Goal: Transaction & Acquisition: Purchase product/service

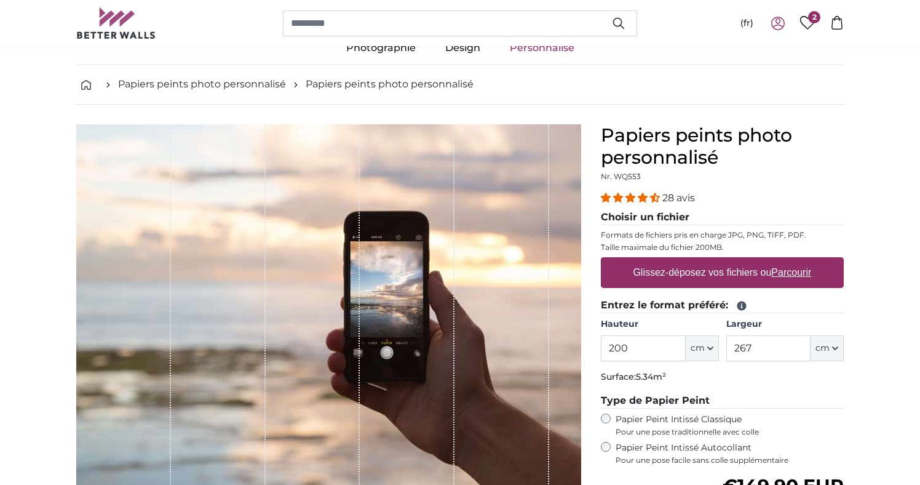
scroll to position [48, 0]
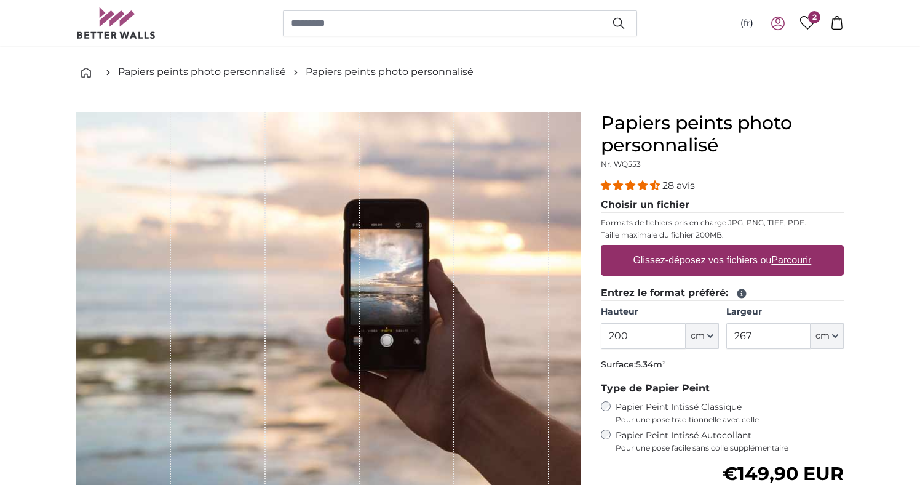
drag, startPoint x: 639, startPoint y: 335, endPoint x: 576, endPoint y: 335, distance: 62.7
click at [576, 335] on product-detail "Annuler Recadrer l'image Masquer les lés Papiers peints photo personnalisé Nr. …" at bounding box center [459, 377] width 787 height 571
type input "260"
drag, startPoint x: 764, startPoint y: 334, endPoint x: 705, endPoint y: 334, distance: 59.0
click at [705, 334] on div "Hauteur 260 ft cm Centimeter (cm) Inches (inch) Feet (ft. in.) Largeur 267 ft c…" at bounding box center [722, 327] width 243 height 43
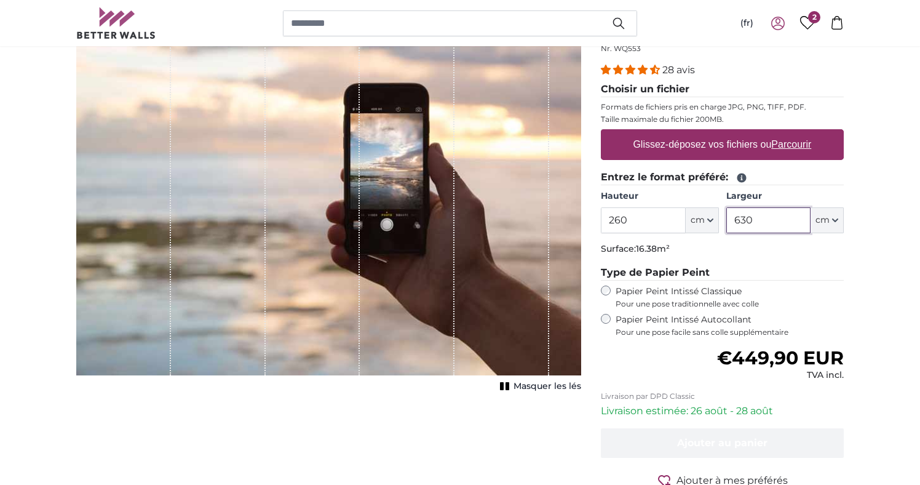
scroll to position [146, 0]
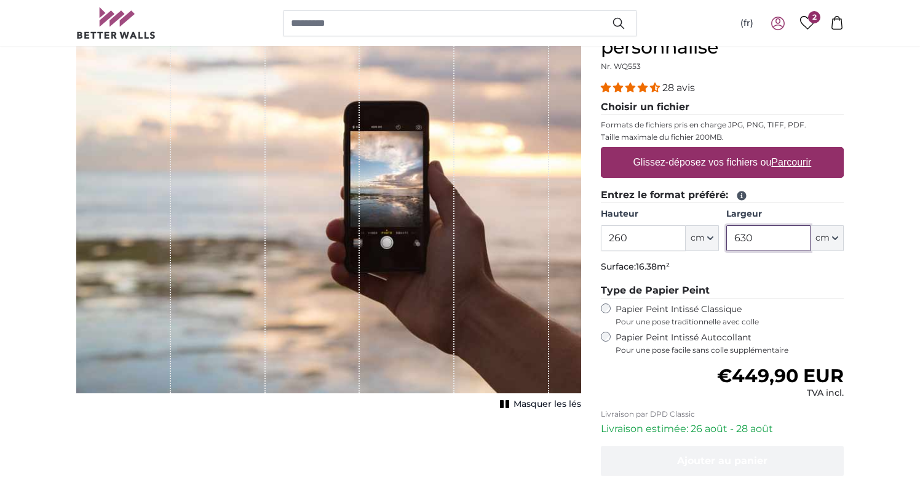
type input "630"
click at [740, 164] on label "Glissez-déposez vos fichiers ou Parcourir" at bounding box center [722, 162] width 188 height 25
click at [740, 151] on input "Glissez-déposez vos fichiers ou Parcourir" at bounding box center [722, 149] width 243 height 4
type input "**********"
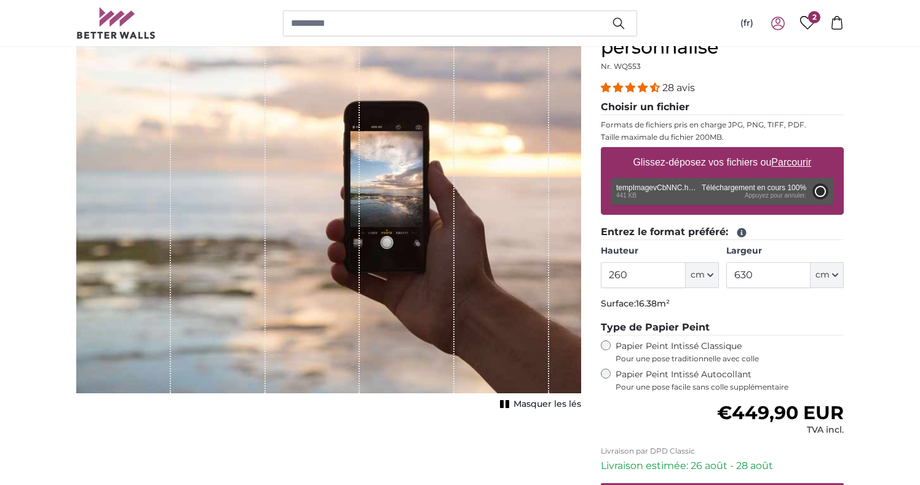
type input "108"
type input "81"
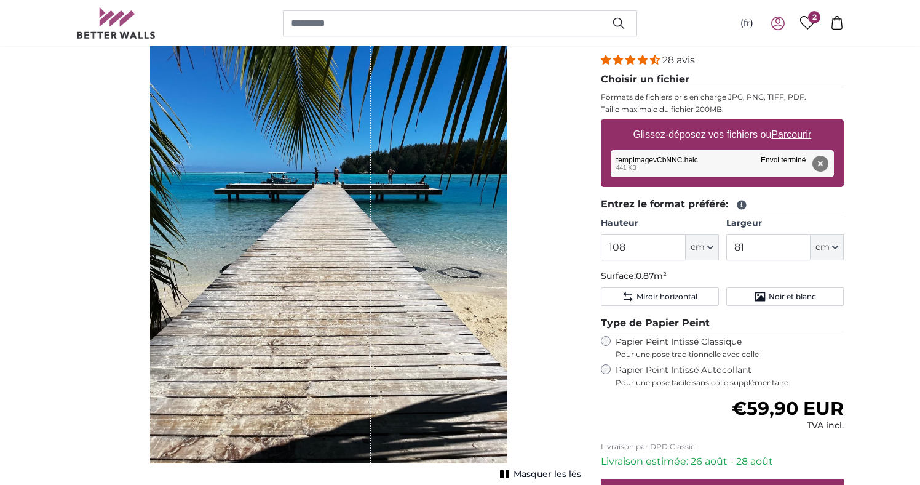
scroll to position [195, 0]
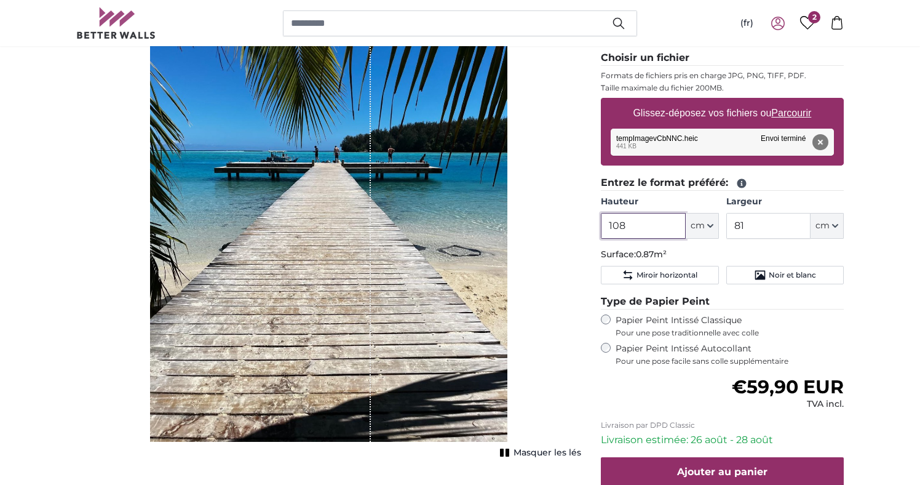
drag, startPoint x: 634, startPoint y: 226, endPoint x: 593, endPoint y: 225, distance: 41.2
click at [593, 225] on div "Papiers peints photo personnalisé Nr. WQ553 28 avis Choisir un fichier Formats …" at bounding box center [722, 271] width 263 height 612
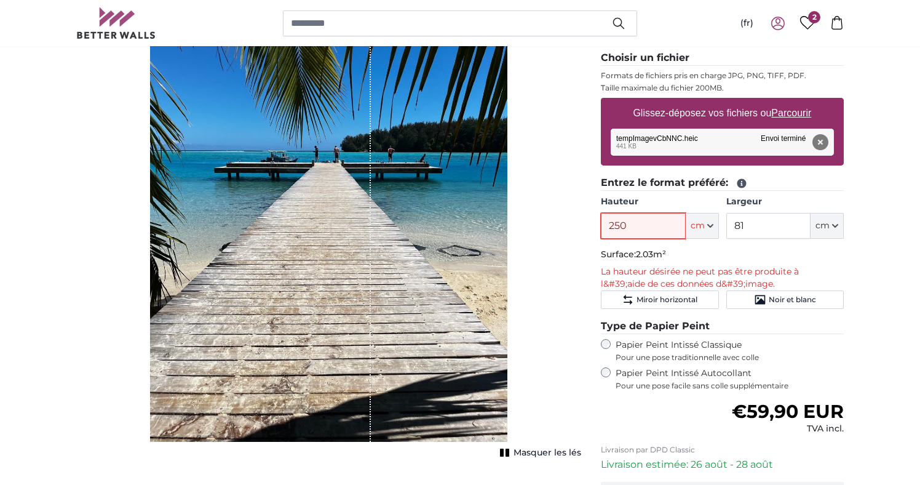
type input "250"
drag, startPoint x: 751, startPoint y: 218, endPoint x: 711, endPoint y: 218, distance: 39.4
click at [711, 218] on div "Hauteur 250 ft cm Centimeter (cm) Inches (inch) Feet (ft. in.) Largeur 81 ft cm…" at bounding box center [722, 217] width 243 height 43
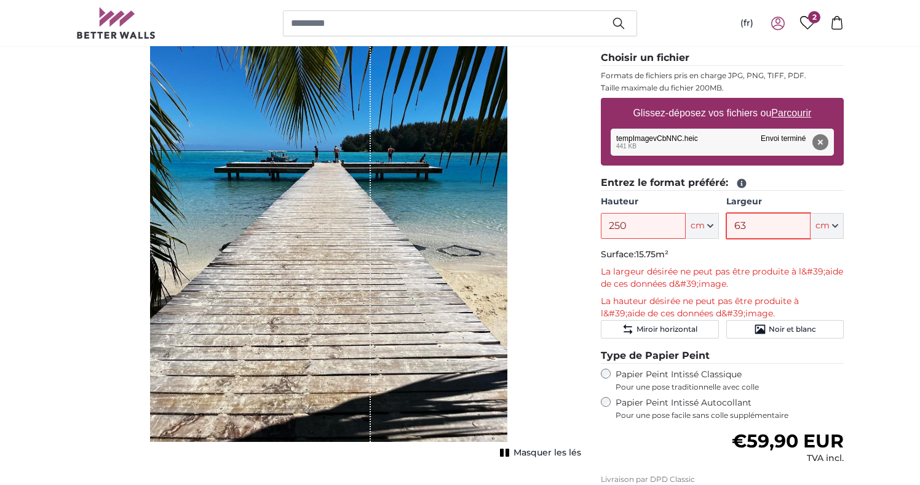
type input "6"
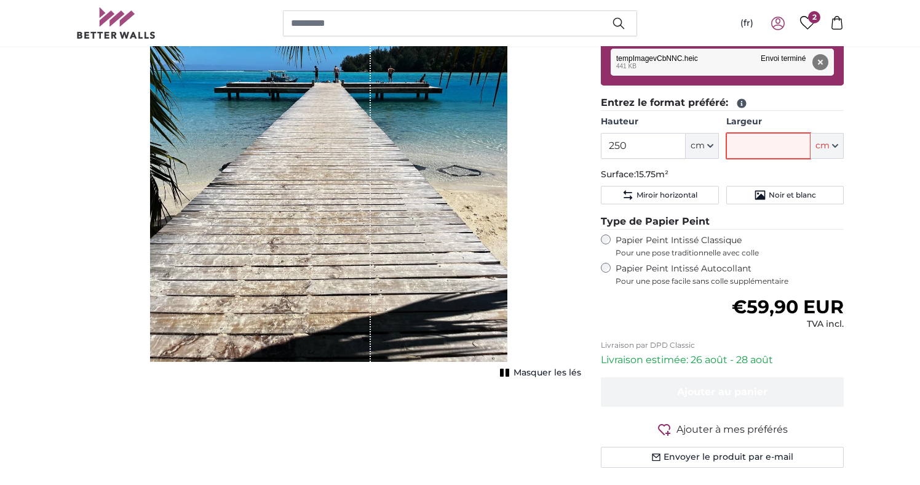
scroll to position [269, 0]
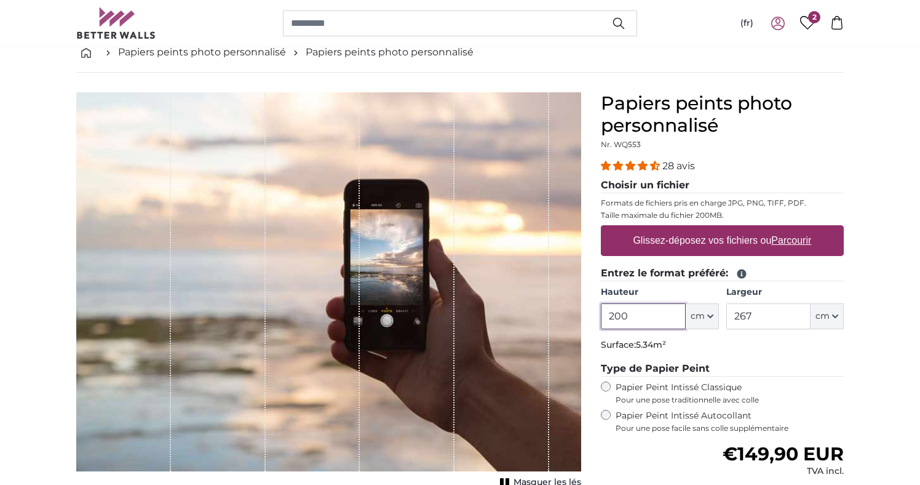
scroll to position [122, 0]
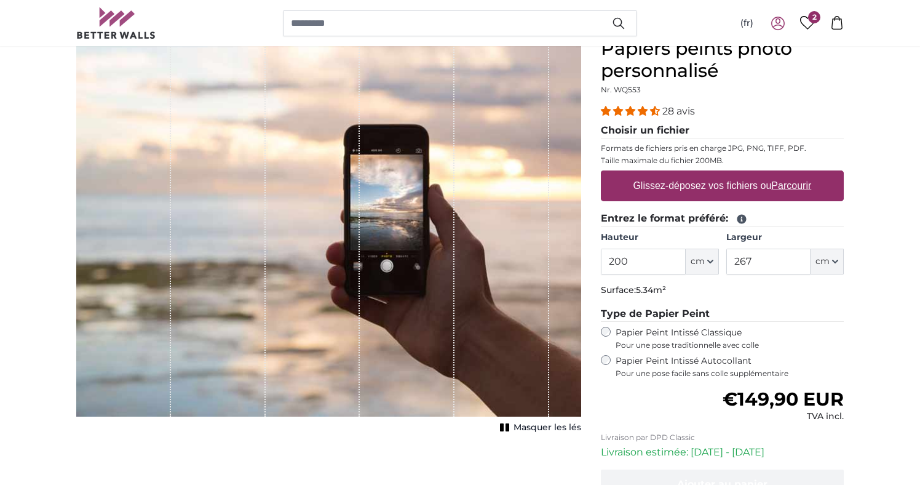
click at [673, 195] on label "Glissez-déposez vos fichiers ou Parcourir" at bounding box center [722, 185] width 188 height 25
click at [673, 174] on input "Glissez-déposez vos fichiers ou Parcourir" at bounding box center [722, 172] width 243 height 4
type input "**********"
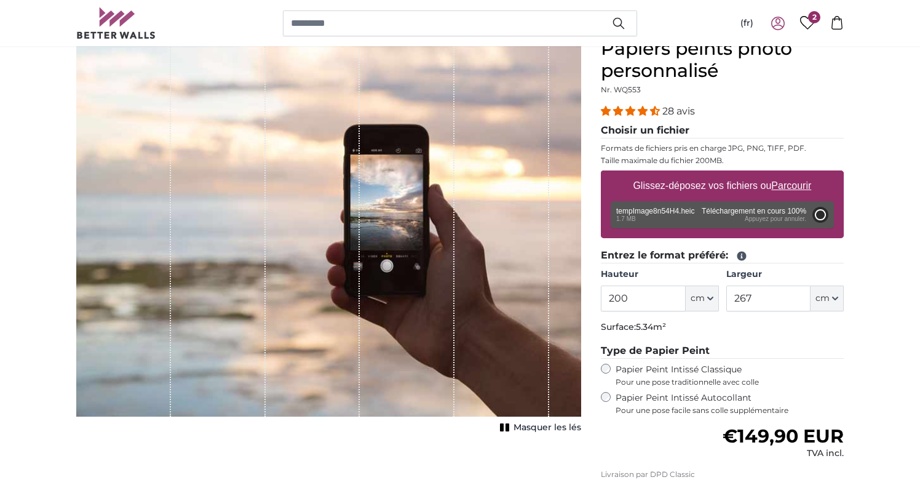
type input "184"
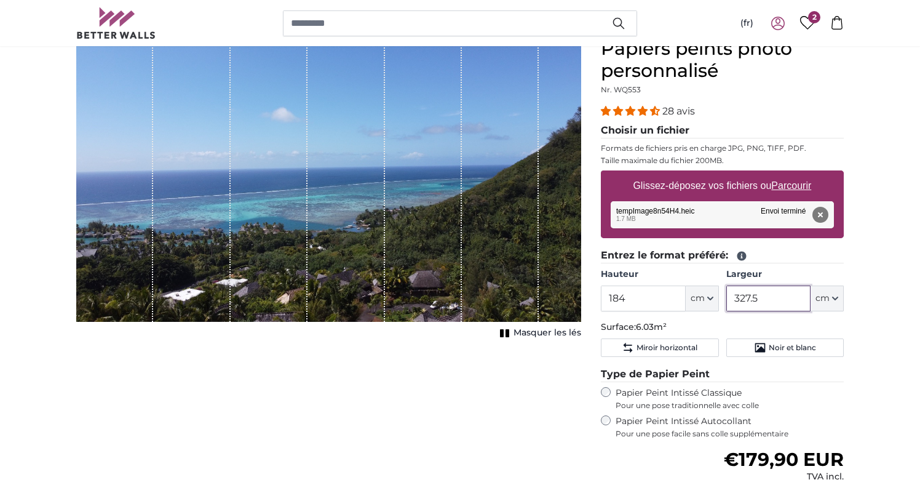
drag, startPoint x: 764, startPoint y: 298, endPoint x: 725, endPoint y: 301, distance: 39.5
click at [725, 301] on div "Hauteur 184 ft cm Centimeter (cm) Inches (inch) Feet (ft. in.) Largeur 327.5 ft…" at bounding box center [722, 289] width 243 height 43
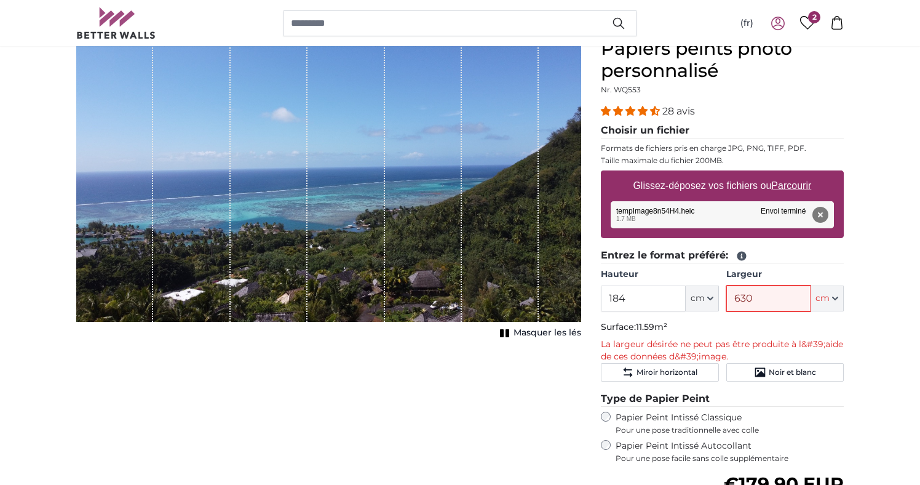
type input "630"
drag, startPoint x: 627, startPoint y: 296, endPoint x: 589, endPoint y: 296, distance: 38.1
click at [589, 296] on product-detail "Annuler Recadrer l'image Masquer les lés Papiers peints photo personnalisé Nr. …" at bounding box center [459, 346] width 787 height 656
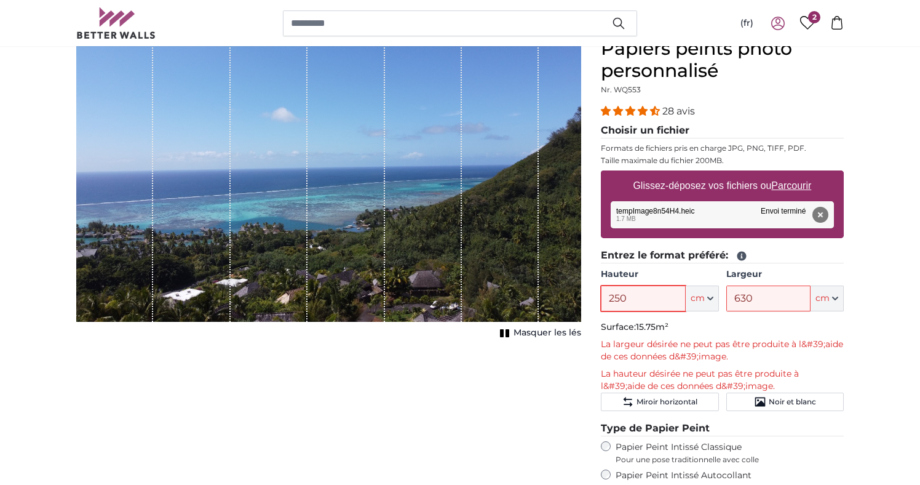
drag, startPoint x: 631, startPoint y: 296, endPoint x: 613, endPoint y: 296, distance: 18.4
click at [613, 296] on input "250" at bounding box center [643, 298] width 84 height 26
type input "200"
drag, startPoint x: 764, startPoint y: 299, endPoint x: 709, endPoint y: 298, distance: 54.7
click at [709, 298] on div "Hauteur 200 ft cm Centimeter (cm) Inches (inch) Feet (ft. in.) Largeur 630 ft c…" at bounding box center [722, 289] width 243 height 43
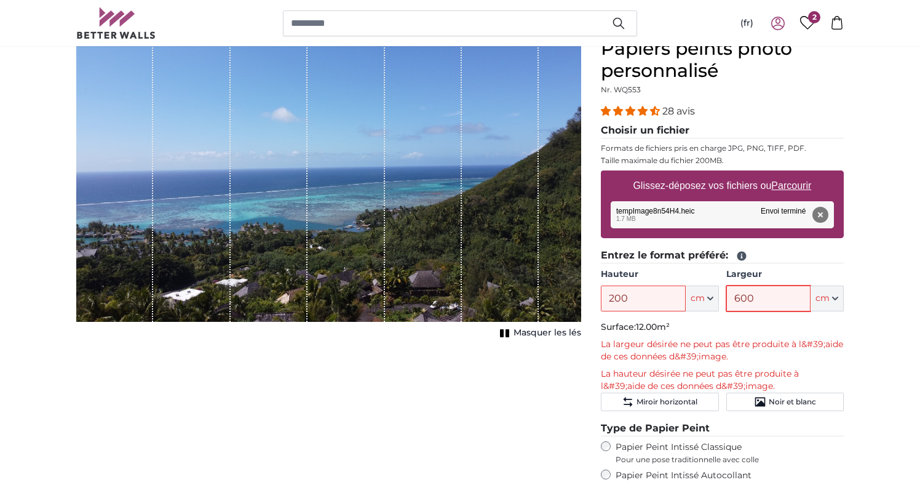
type input "600"
drag, startPoint x: 639, startPoint y: 298, endPoint x: 596, endPoint y: 295, distance: 43.2
click at [594, 298] on div "Papiers peints photo personnalisé Nr. WQ553 28 avis Choisir un fichier Formats …" at bounding box center [722, 371] width 263 height 666
type input "200"
click at [585, 279] on div "Annuler Recadrer l'image Masquer les lés" at bounding box center [328, 371] width 524 height 666
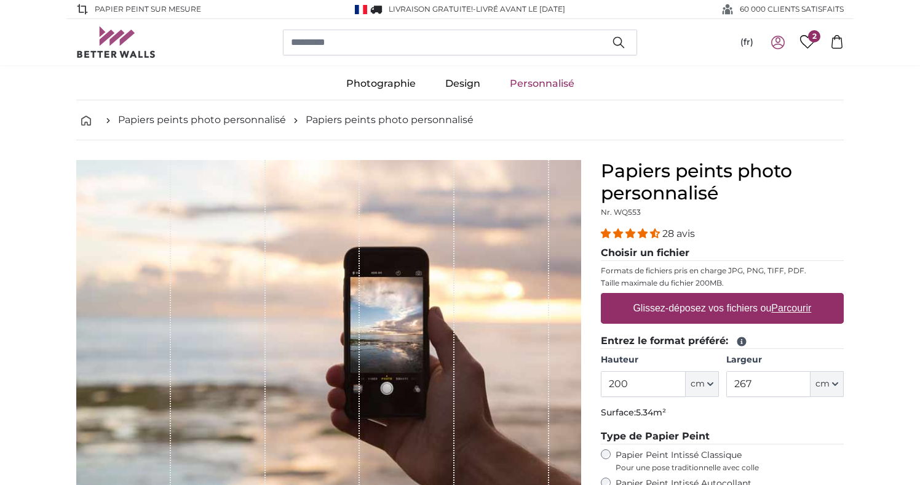
click at [671, 307] on label "Glissez-déposez vos fichiers ou Parcourir" at bounding box center [722, 308] width 188 height 25
click at [671, 296] on input "Glissez-déposez vos fichiers ou Parcourir" at bounding box center [722, 295] width 243 height 4
type input "**********"
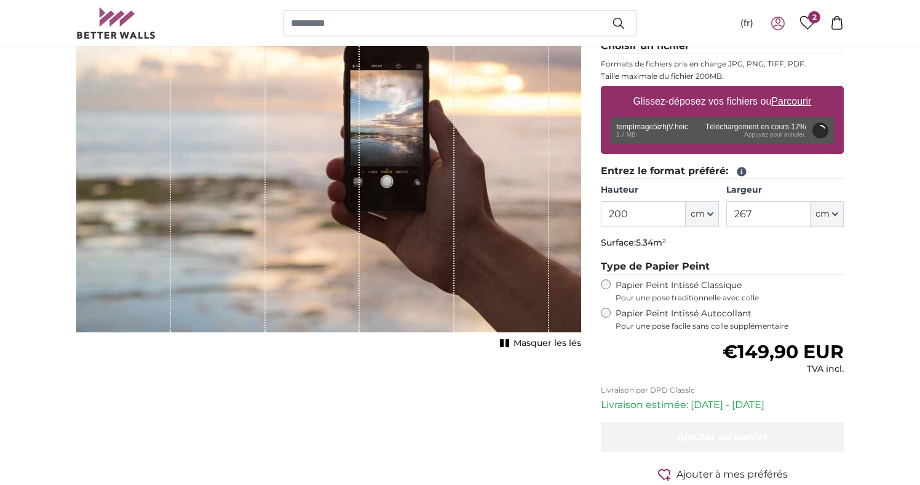
scroll to position [211, 1]
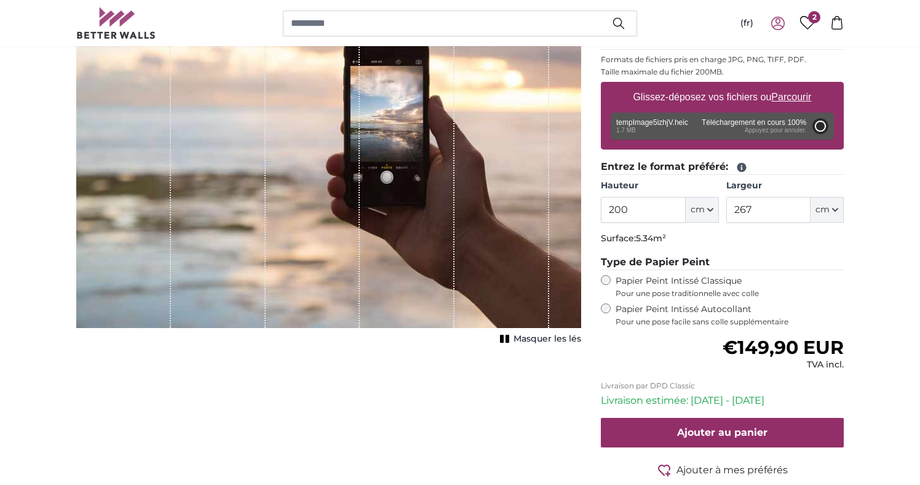
type input "184"
type input "327.5"
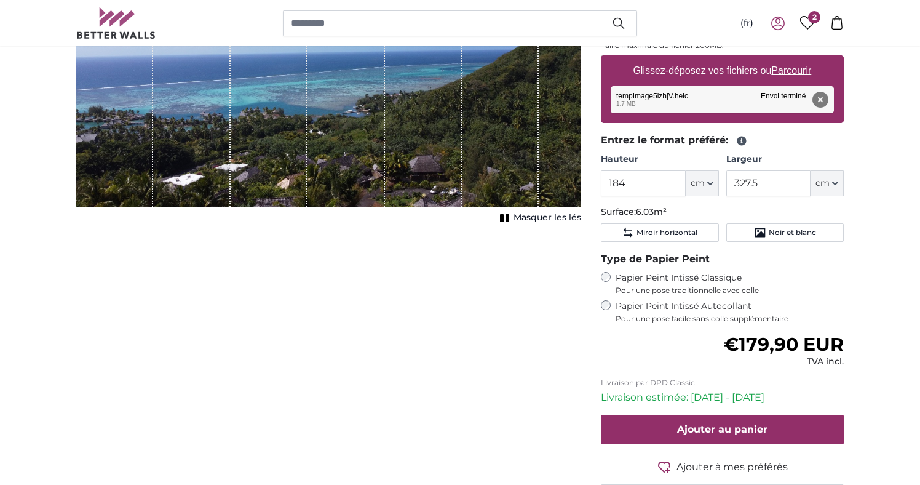
scroll to position [249, 0]
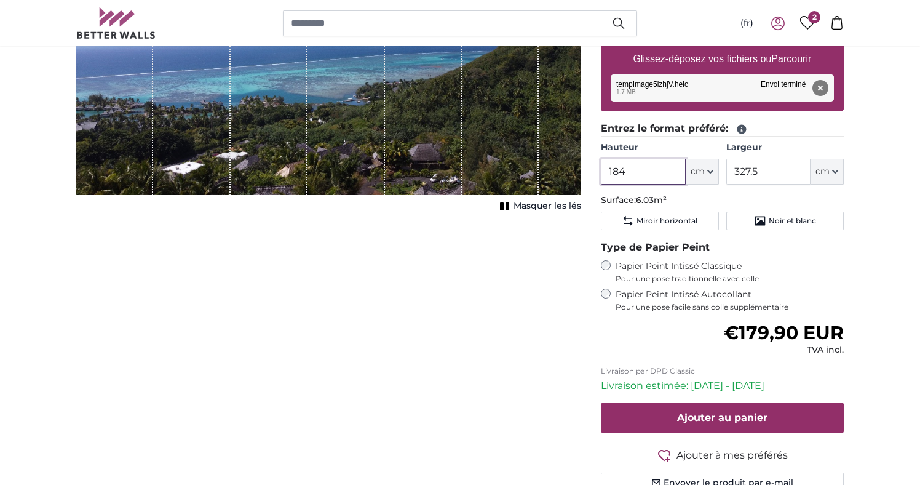
drag, startPoint x: 634, startPoint y: 172, endPoint x: 606, endPoint y: 164, distance: 29.2
click at [598, 173] on div "Papiers peints photo personnalisé Nr. WQ553 28 avis Choisir un fichier Formats …" at bounding box center [722, 217] width 263 height 612
type input "200"
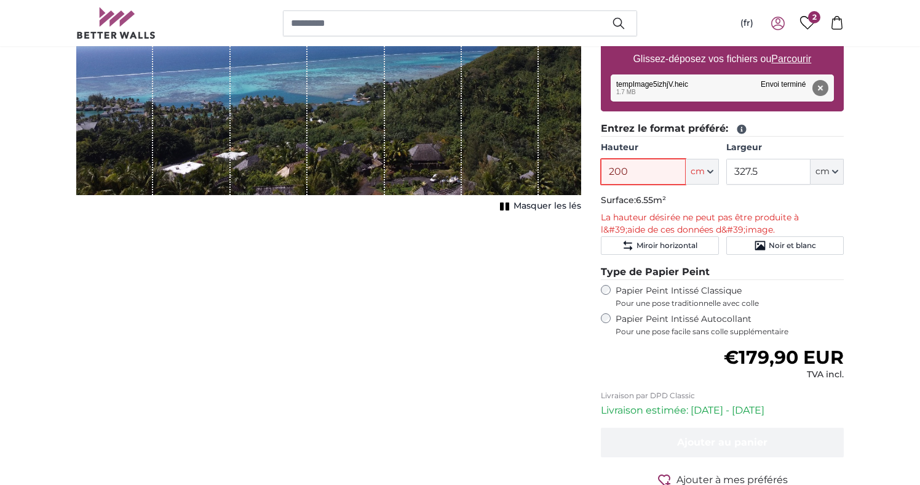
drag, startPoint x: 636, startPoint y: 176, endPoint x: 577, endPoint y: 176, distance: 58.4
click at [577, 176] on product-detail "Annuler Recadrer l'image Masquer les lés Papiers peints photo personnalisé Nr. …" at bounding box center [459, 219] width 787 height 656
